Goal: Task Accomplishment & Management: Complete application form

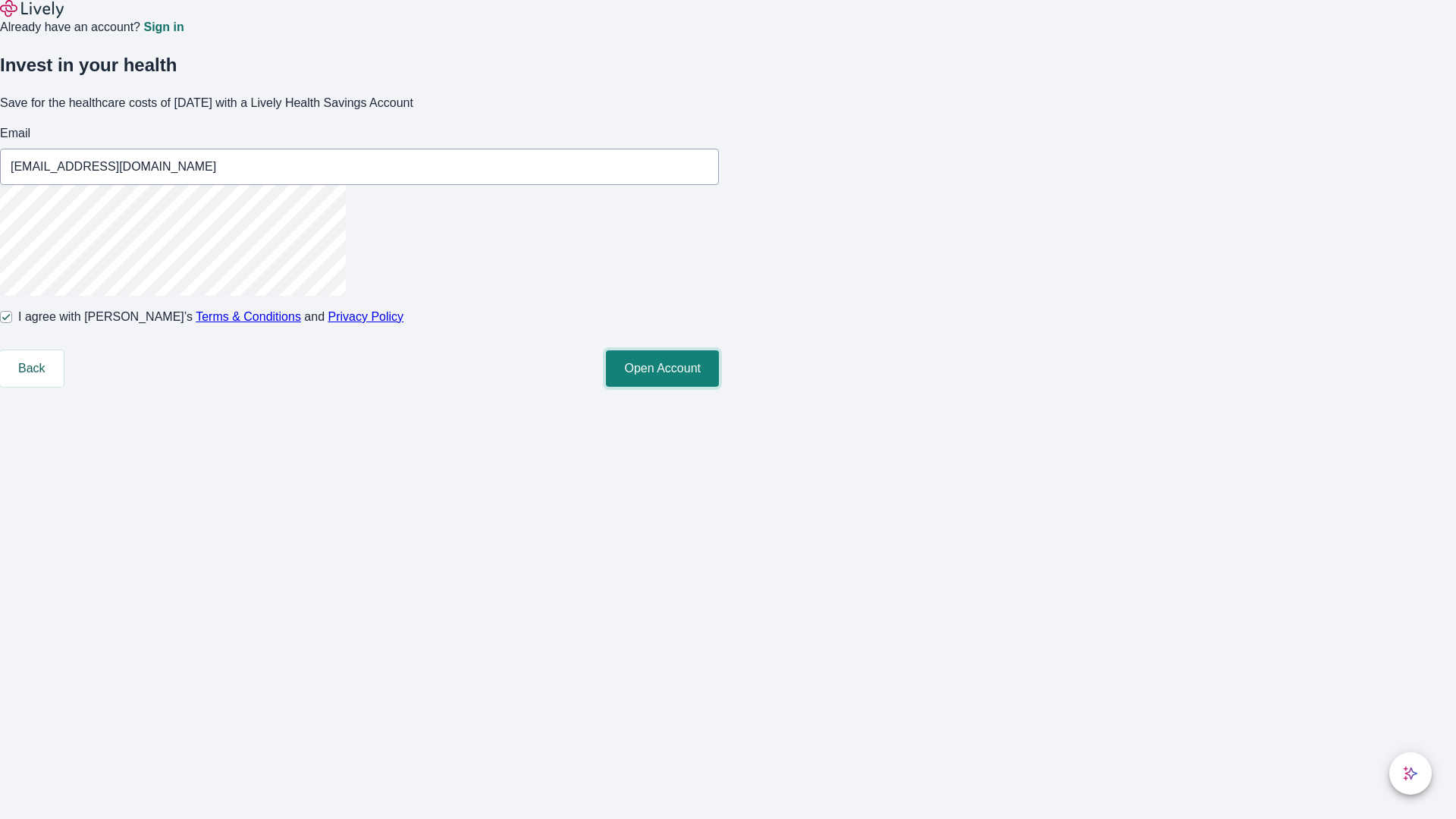
click at [719, 387] on button "Open Account" at bounding box center [662, 368] width 113 height 36
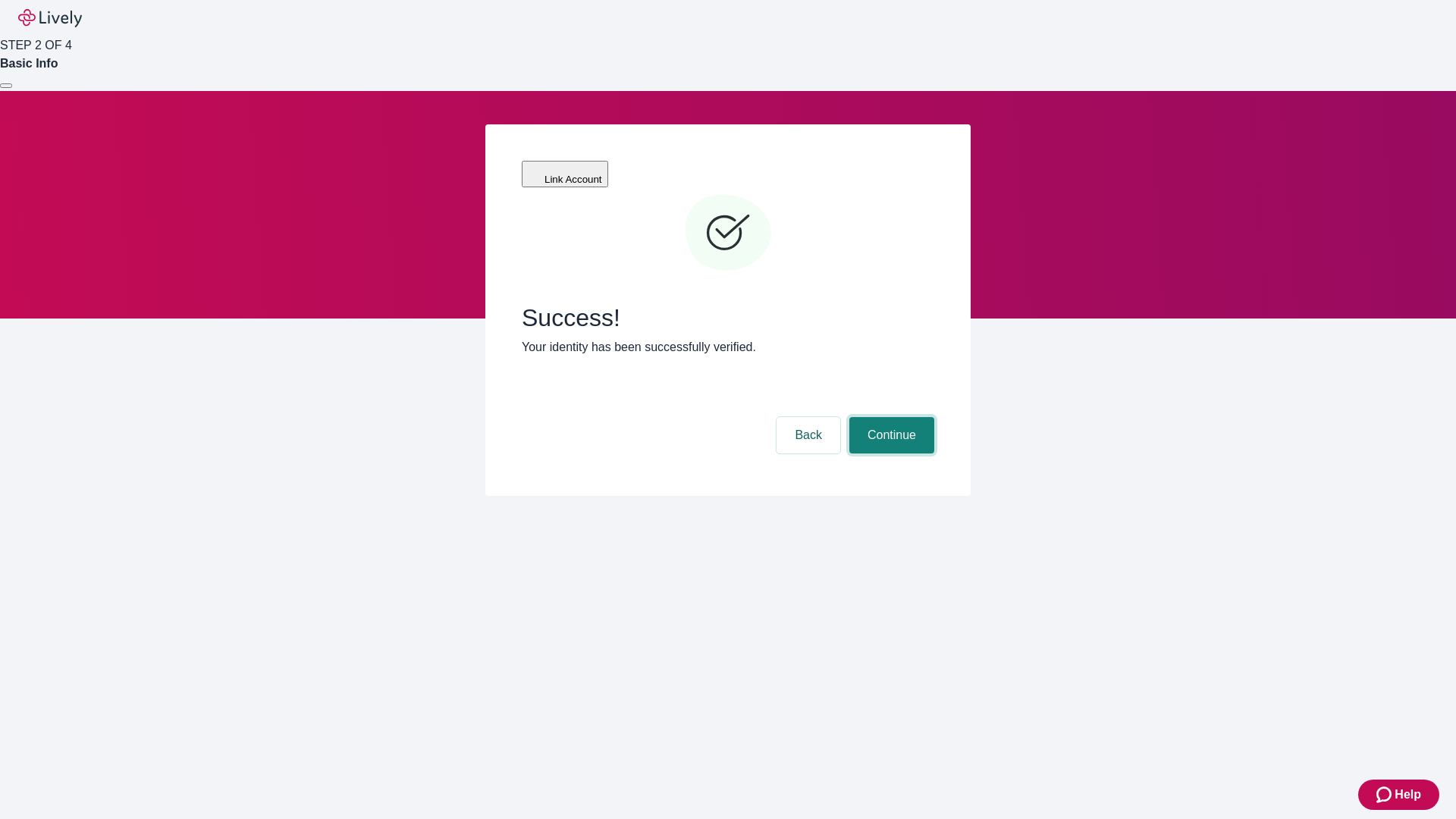
click at [890, 417] on button "Continue" at bounding box center [891, 434] width 85 height 36
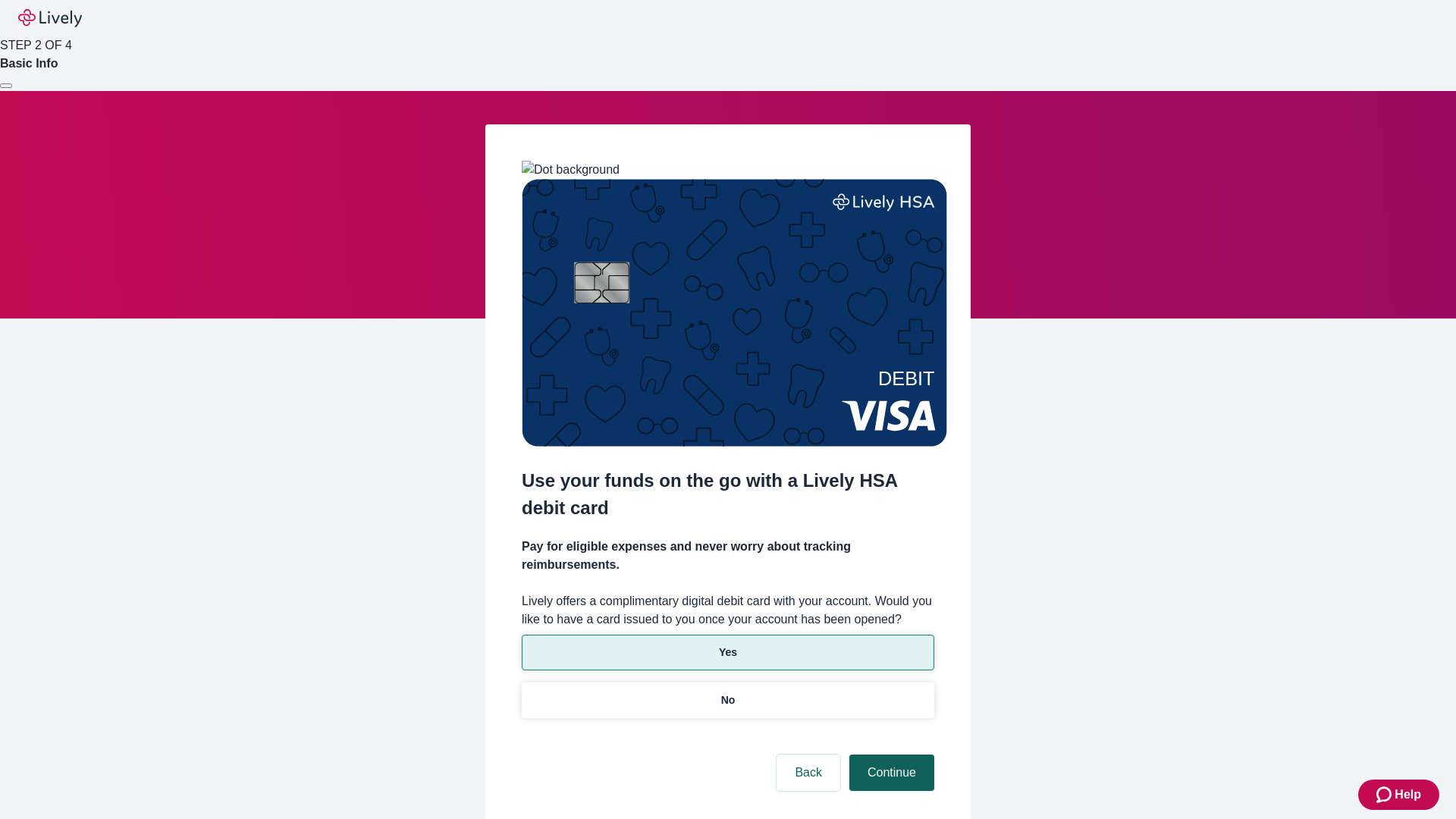
click at [728, 644] on p "Yes" at bounding box center [728, 652] width 18 height 16
click at [890, 754] on button "Continue" at bounding box center [891, 772] width 85 height 36
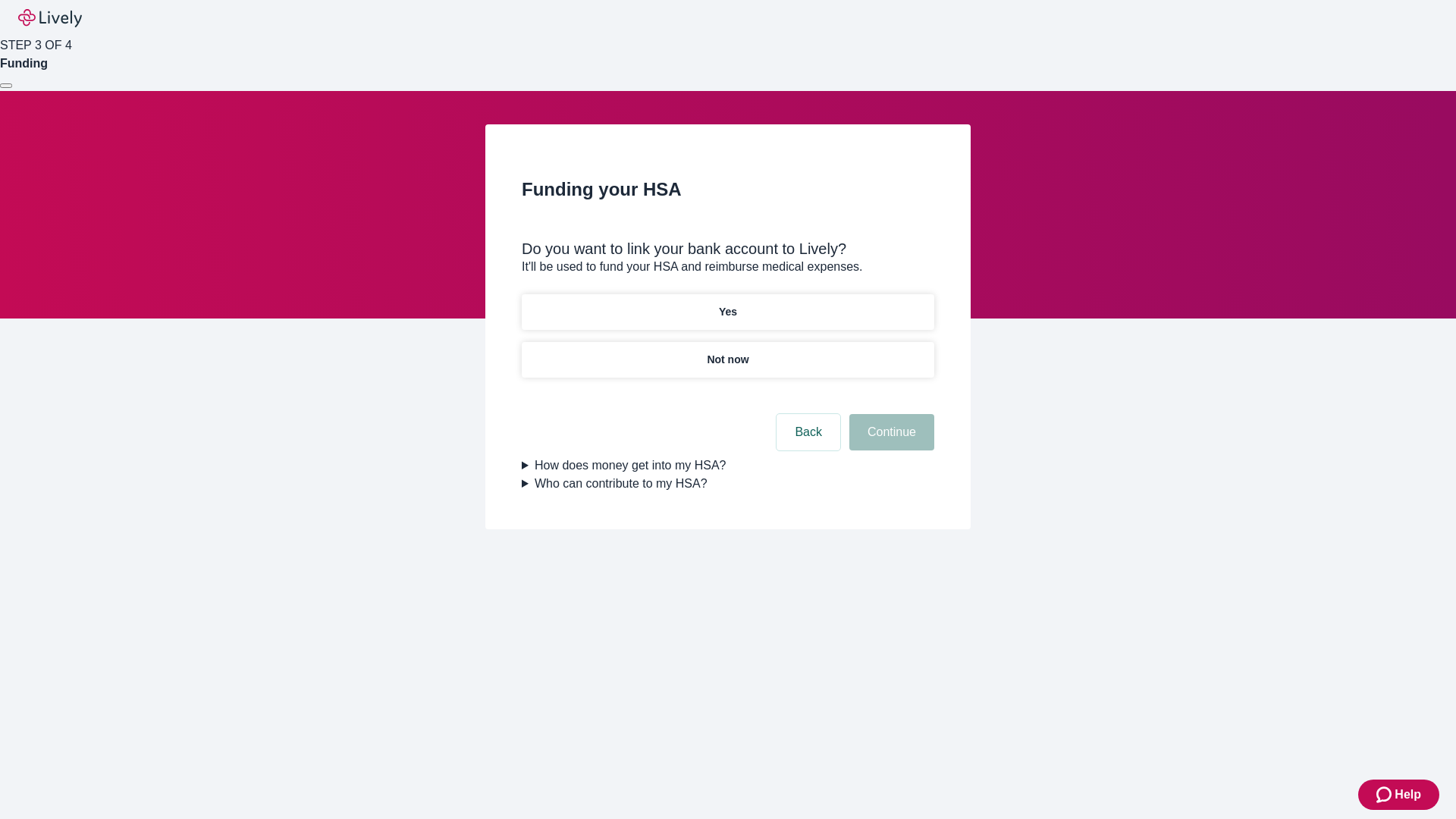
click at [728, 352] on p "Not now" at bounding box center [728, 360] width 42 height 16
click at [890, 441] on button "Continue" at bounding box center [891, 431] width 85 height 36
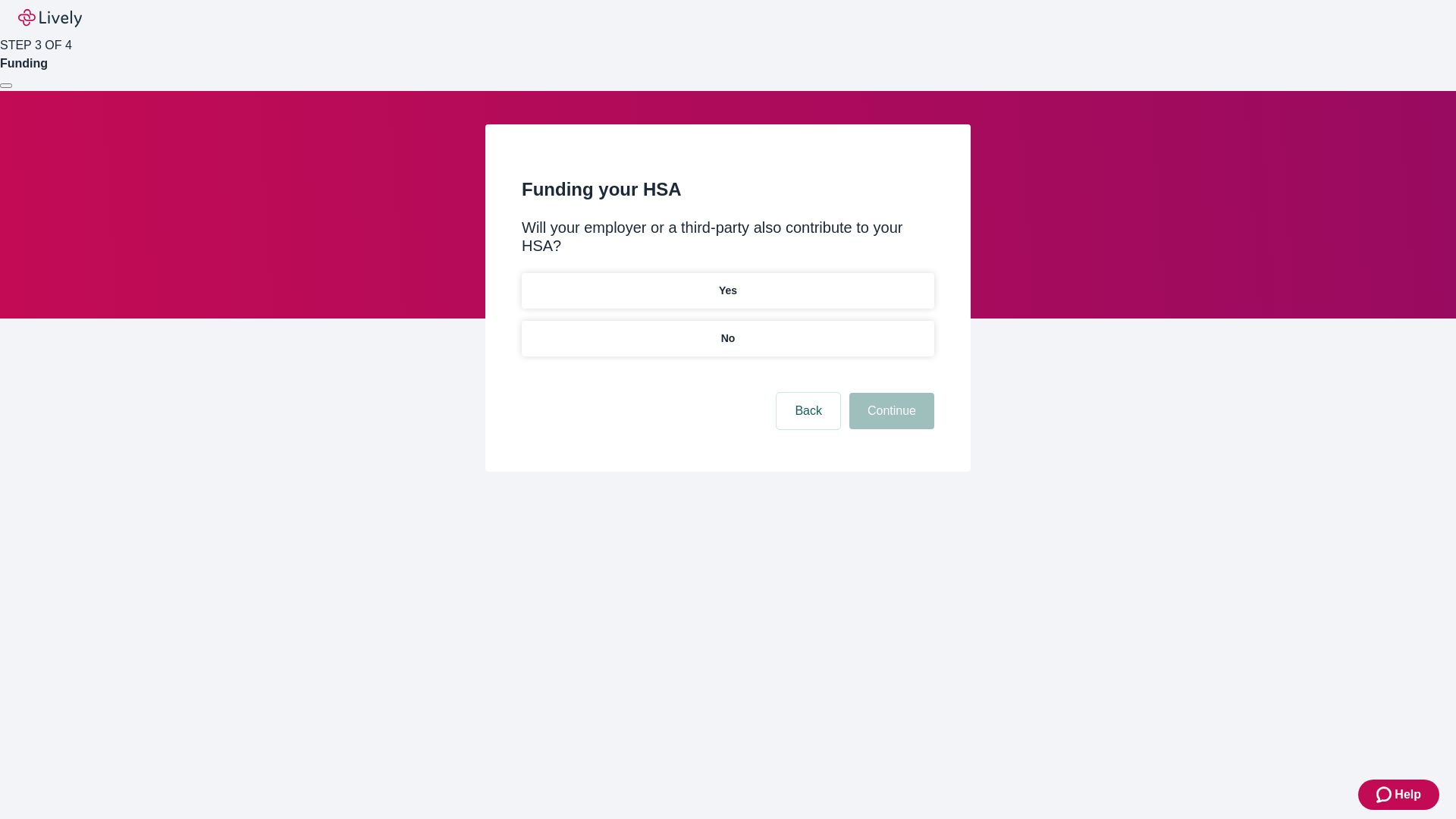
click at [728, 331] on p "No" at bounding box center [728, 338] width 15 height 16
click at [890, 393] on button "Continue" at bounding box center [891, 411] width 85 height 36
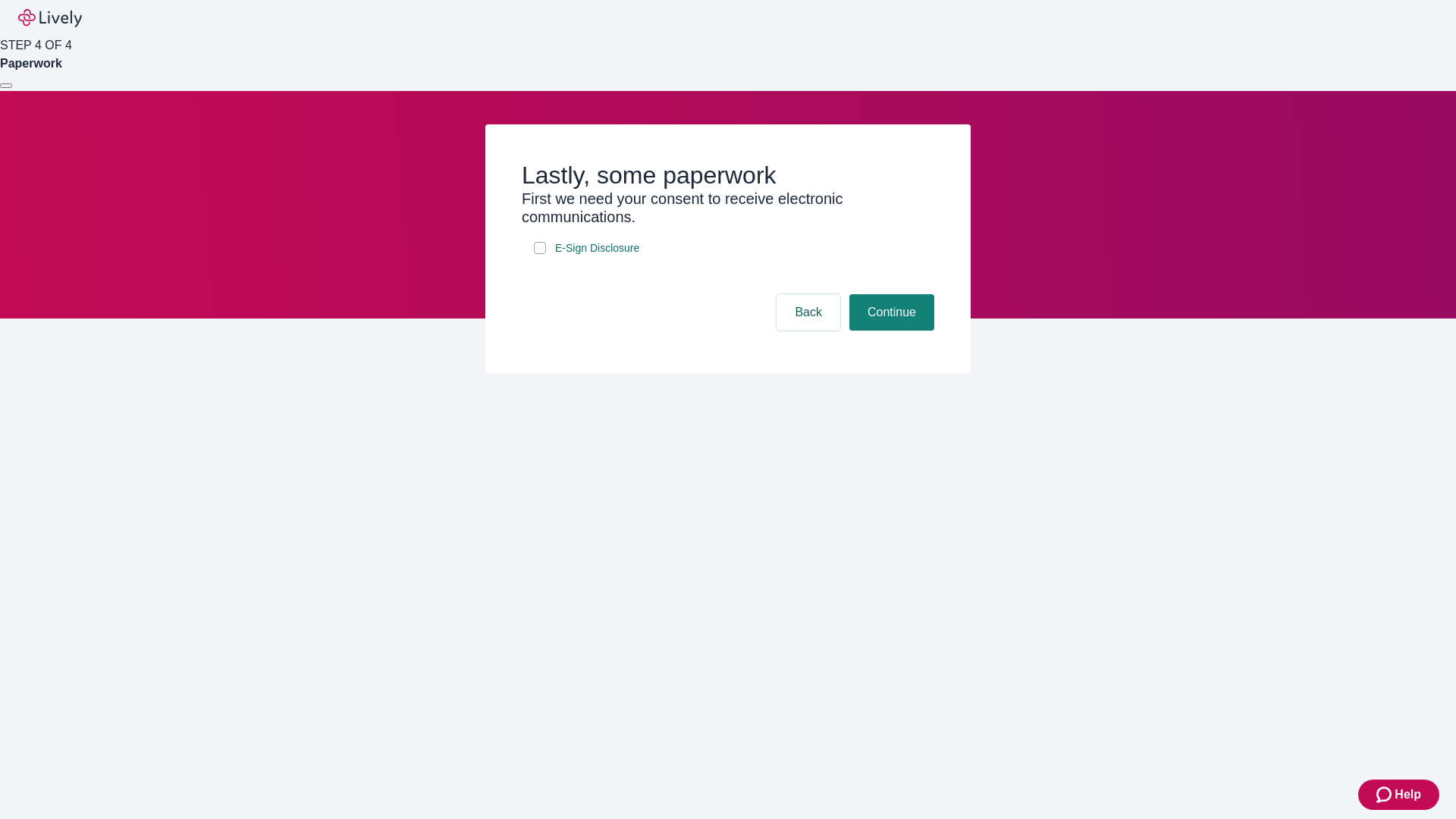
click at [540, 254] on input "E-Sign Disclosure" at bounding box center [540, 248] width 12 height 12
checkbox input "true"
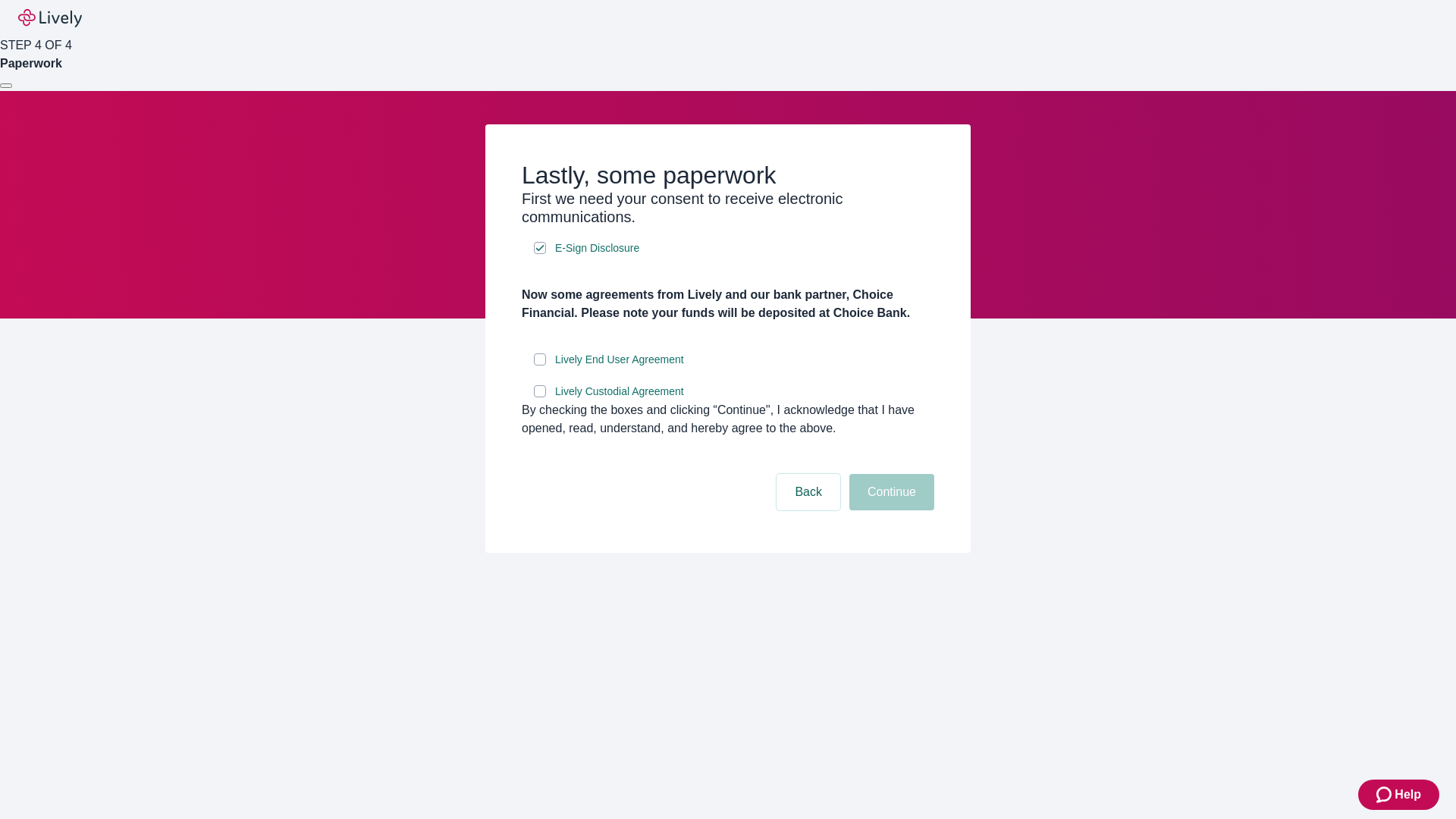
click at [540, 365] on input "Lively End User Agreement" at bounding box center [540, 359] width 12 height 12
checkbox input "true"
click at [540, 398] on input "Lively Custodial Agreement" at bounding box center [540, 391] width 12 height 12
checkbox input "true"
click at [890, 511] on button "Continue" at bounding box center [891, 491] width 85 height 36
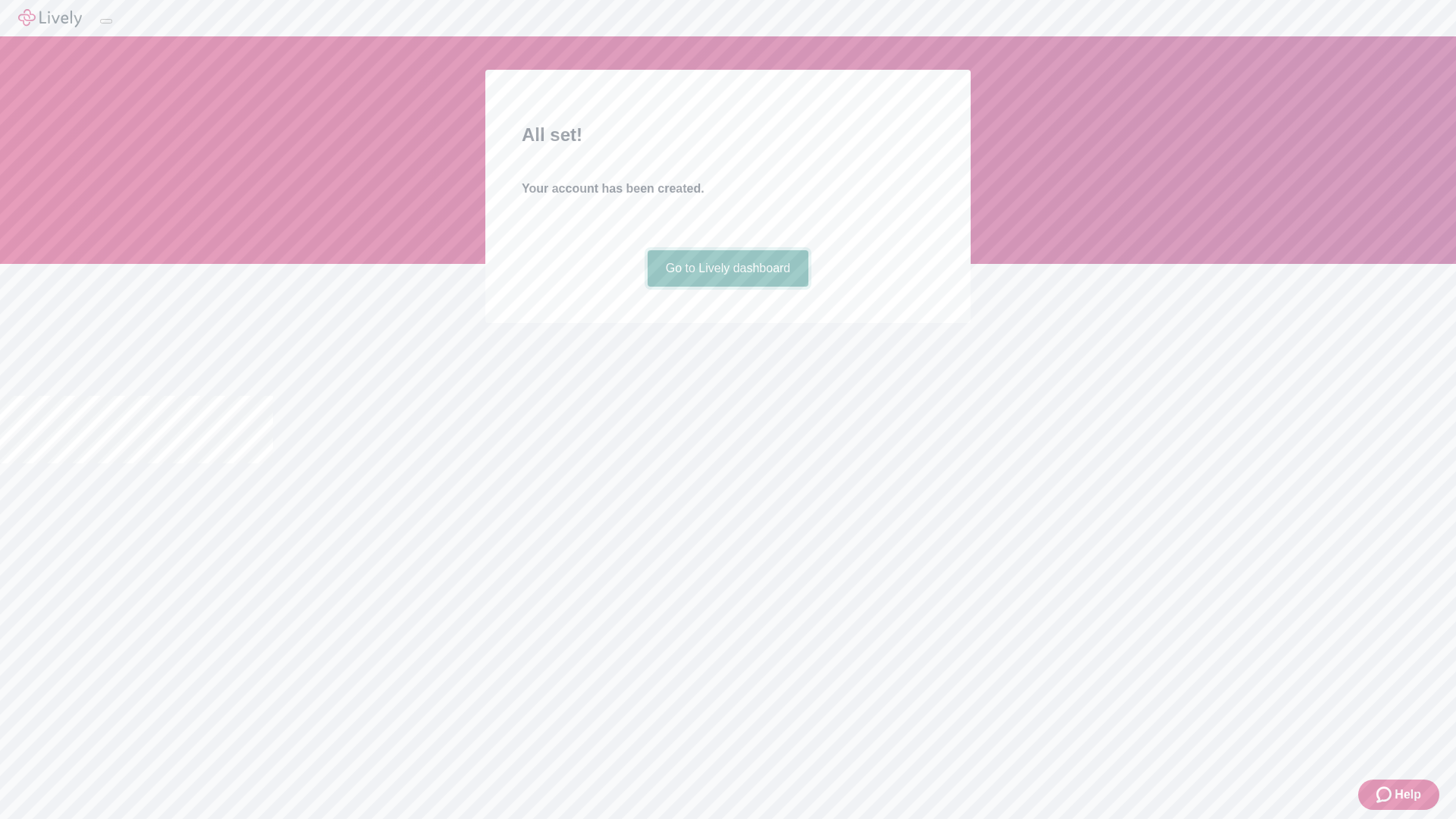
click at [728, 287] on link "Go to Lively dashboard" at bounding box center [728, 268] width 162 height 36
